Goal: Transaction & Acquisition: Download file/media

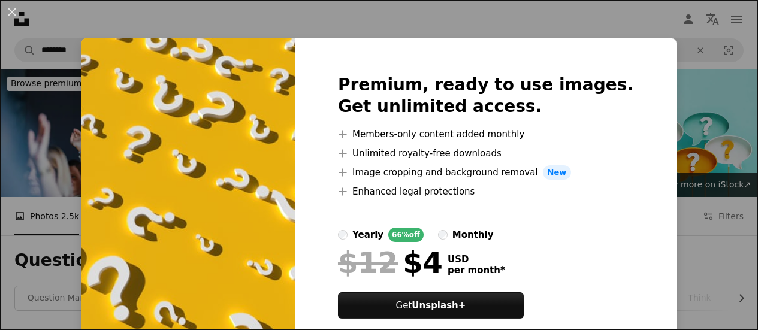
scroll to position [479, 0]
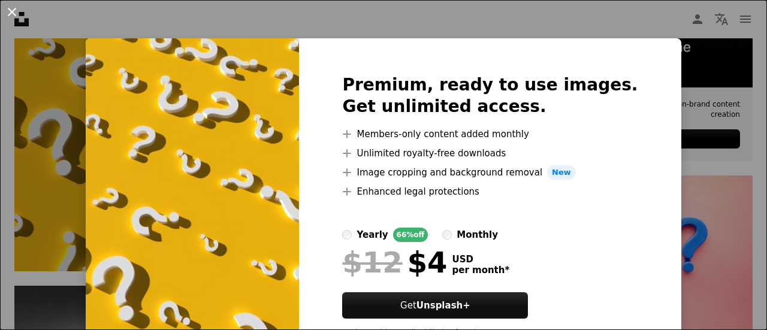
click at [12, 16] on button "An X shape" at bounding box center [12, 12] width 14 height 14
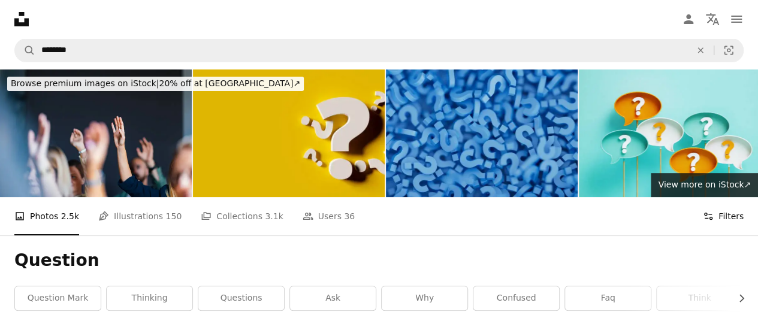
click at [728, 218] on button "Filters Filters" at bounding box center [723, 216] width 41 height 38
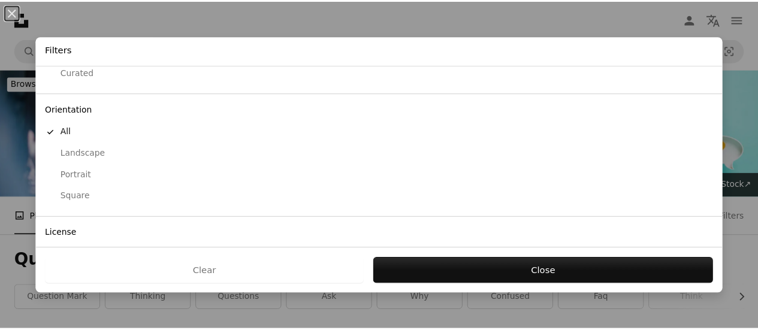
scroll to position [143, 0]
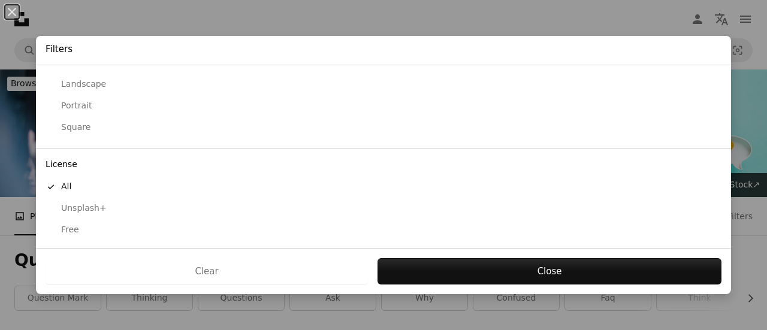
click at [67, 229] on div "Free" at bounding box center [384, 230] width 676 height 12
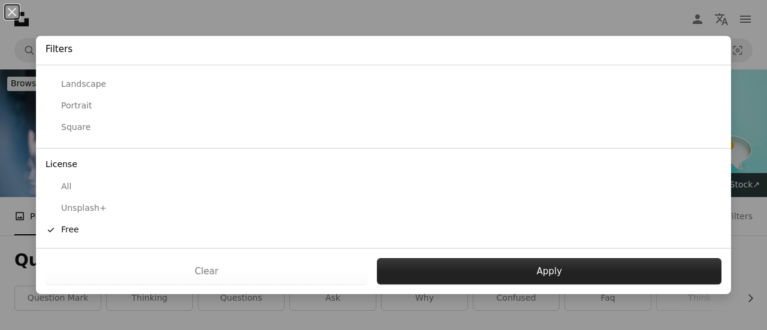
click at [453, 274] on button "Apply" at bounding box center [549, 271] width 345 height 26
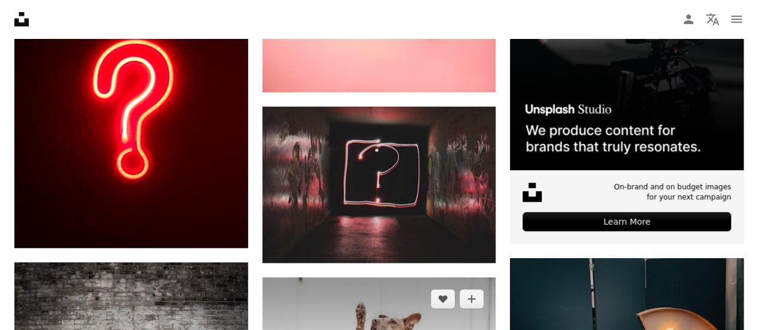
scroll to position [419, 0]
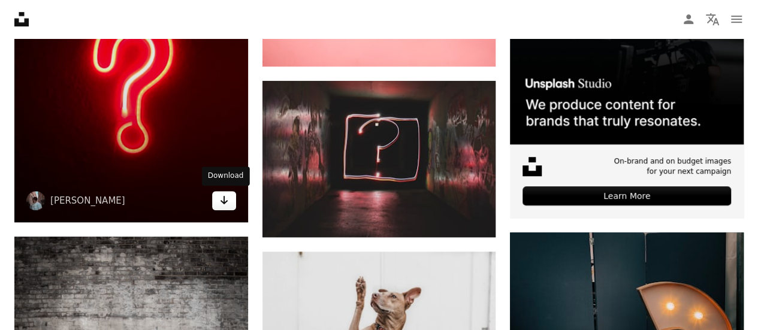
click at [233, 206] on link "Arrow pointing down" at bounding box center [224, 200] width 24 height 19
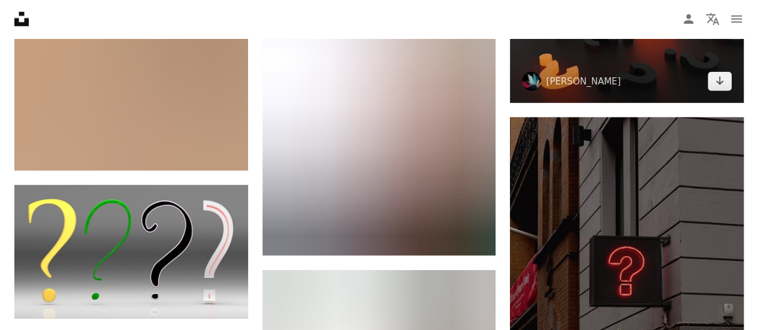
scroll to position [1498, 0]
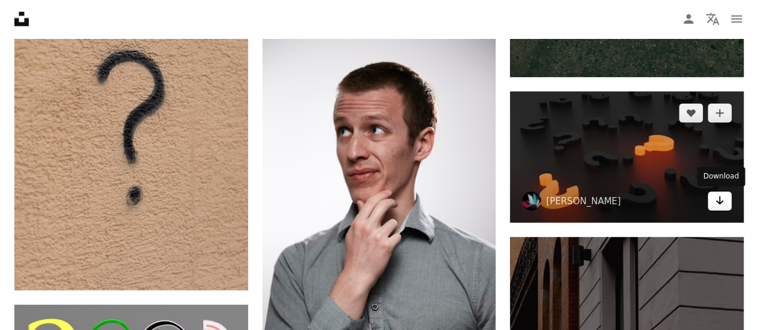
click at [723, 206] on icon "Arrow pointing down" at bounding box center [720, 201] width 10 height 14
